Goal: Navigation & Orientation: Find specific page/section

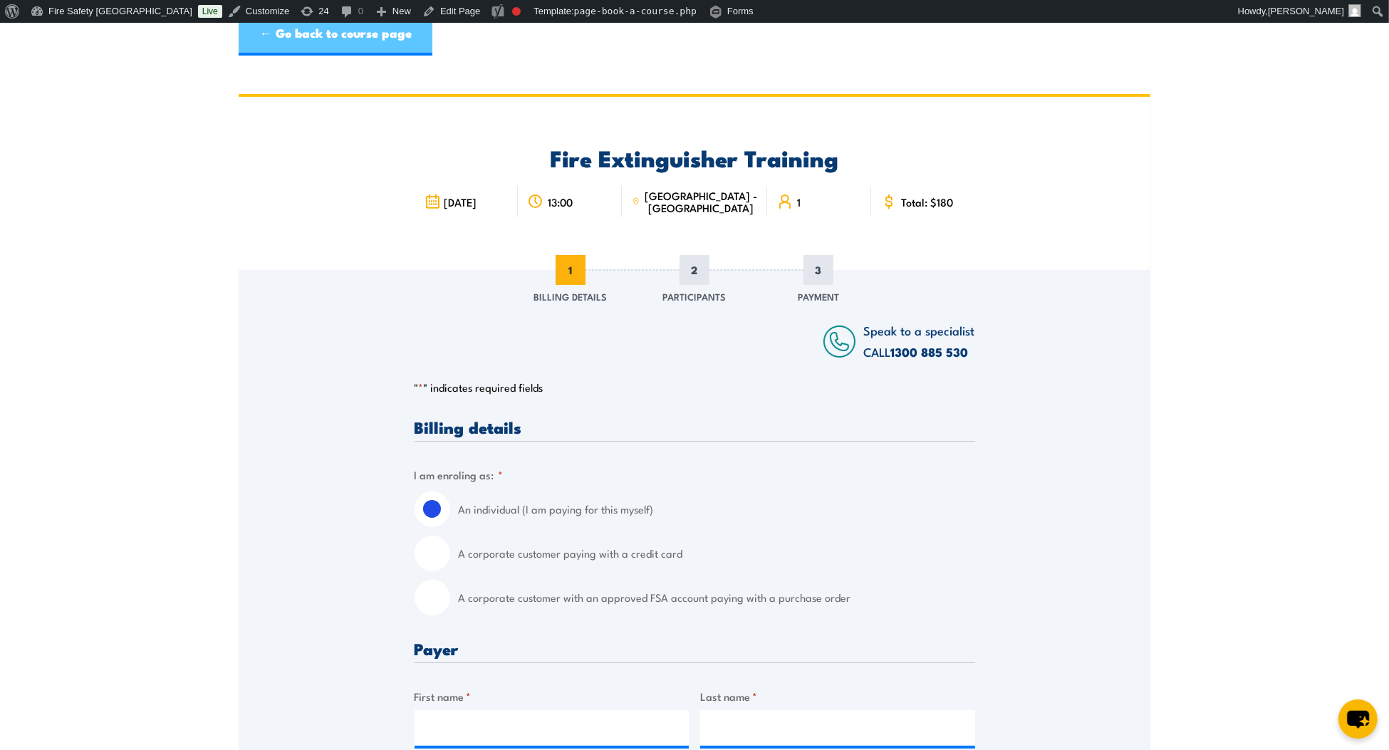
click at [264, 31] on link "← Go back to course page" at bounding box center [336, 34] width 194 height 43
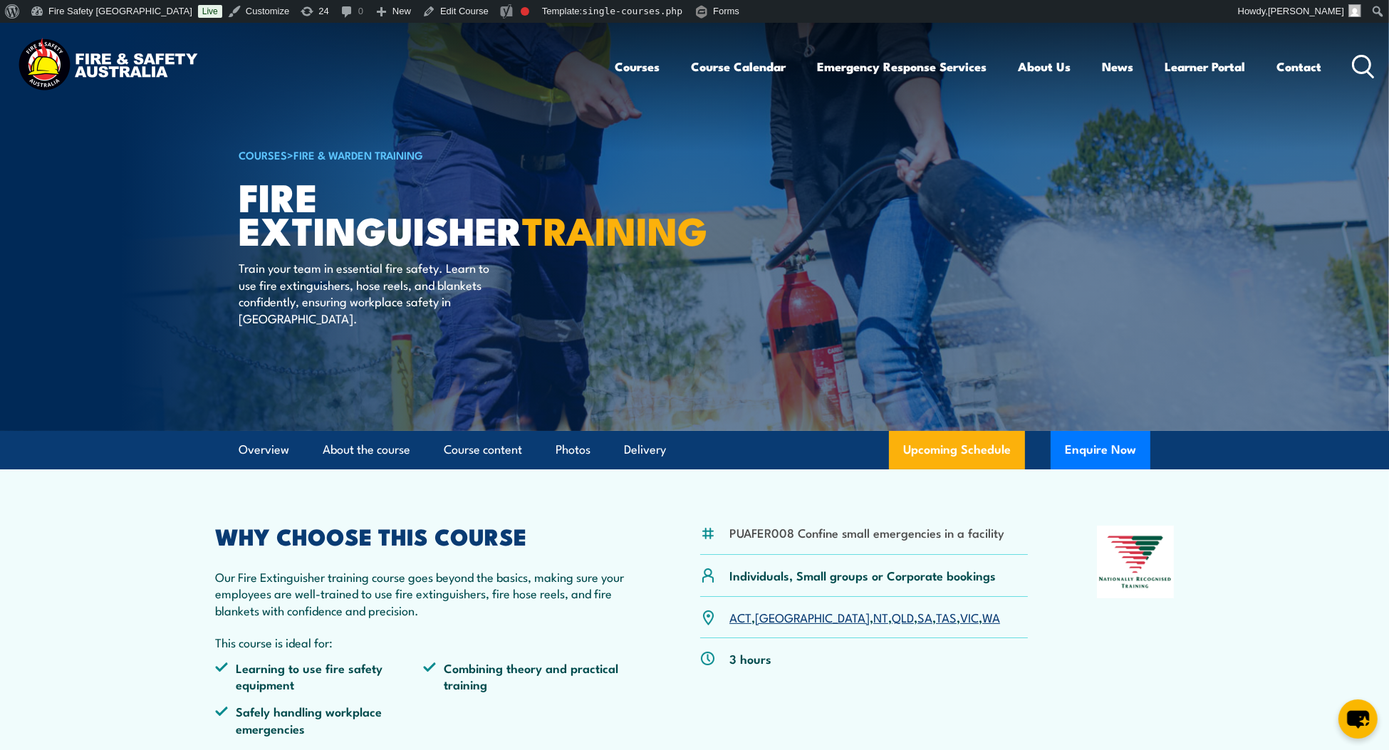
click at [94, 73] on img at bounding box center [107, 66] width 187 height 61
